Goal: Navigation & Orientation: Understand site structure

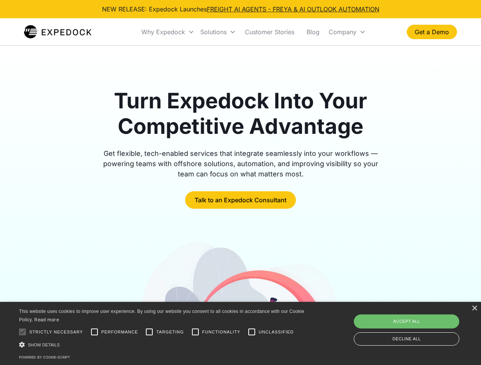
click at [168, 32] on div "Why Expedock" at bounding box center [163, 32] width 44 height 8
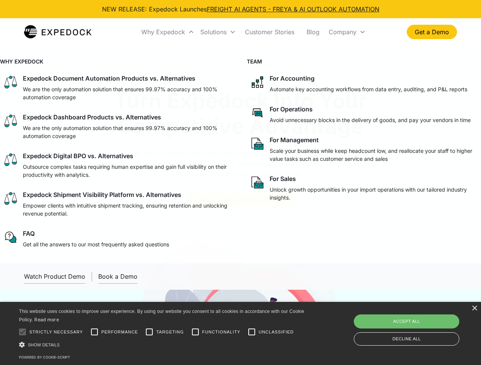
click at [218, 32] on div "Solutions" at bounding box center [213, 32] width 26 height 8
click at [347, 32] on div "Company" at bounding box center [343, 32] width 28 height 8
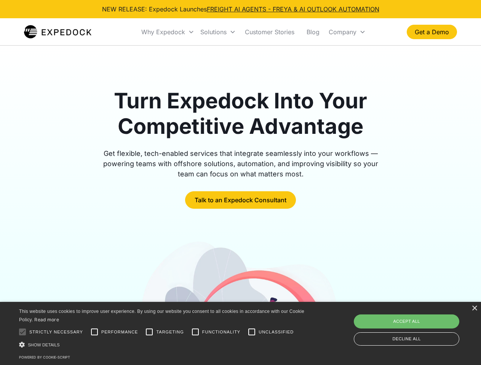
click at [22, 332] on div at bounding box center [22, 332] width 15 height 15
click at [94, 332] on input "Performance" at bounding box center [94, 332] width 15 height 15
checkbox input "true"
click at [149, 332] on input "Targeting" at bounding box center [149, 332] width 15 height 15
checkbox input "true"
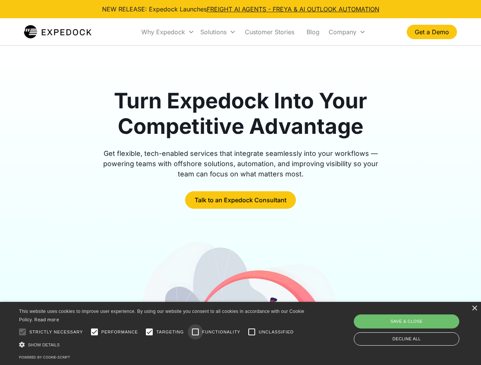
click at [195, 332] on input "Functionality" at bounding box center [195, 332] width 15 height 15
checkbox input "true"
click at [252, 332] on input "Unclassified" at bounding box center [251, 332] width 15 height 15
checkbox input "true"
click at [163, 345] on div "Show details Hide details" at bounding box center [163, 345] width 288 height 8
